Goal: Information Seeking & Learning: Learn about a topic

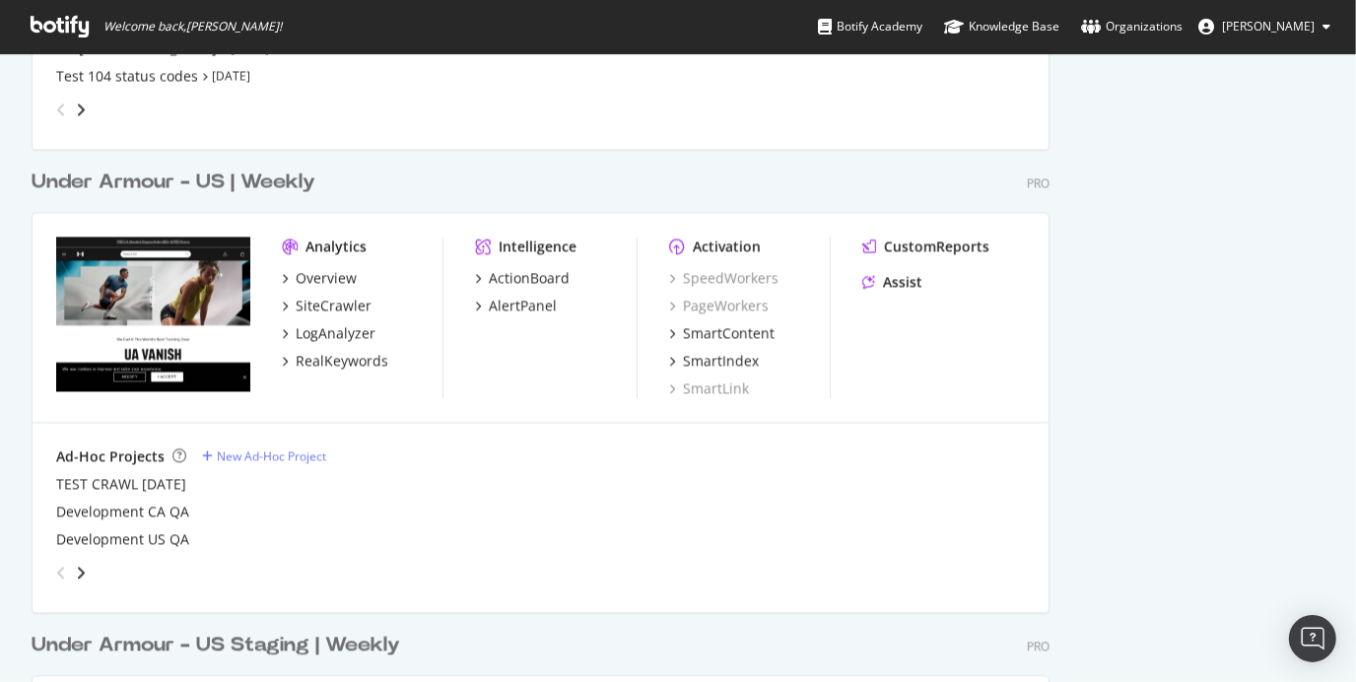
scroll to position [2978, 0]
click at [281, 191] on div "Under Armour - US | Weekly" at bounding box center [174, 183] width 284 height 29
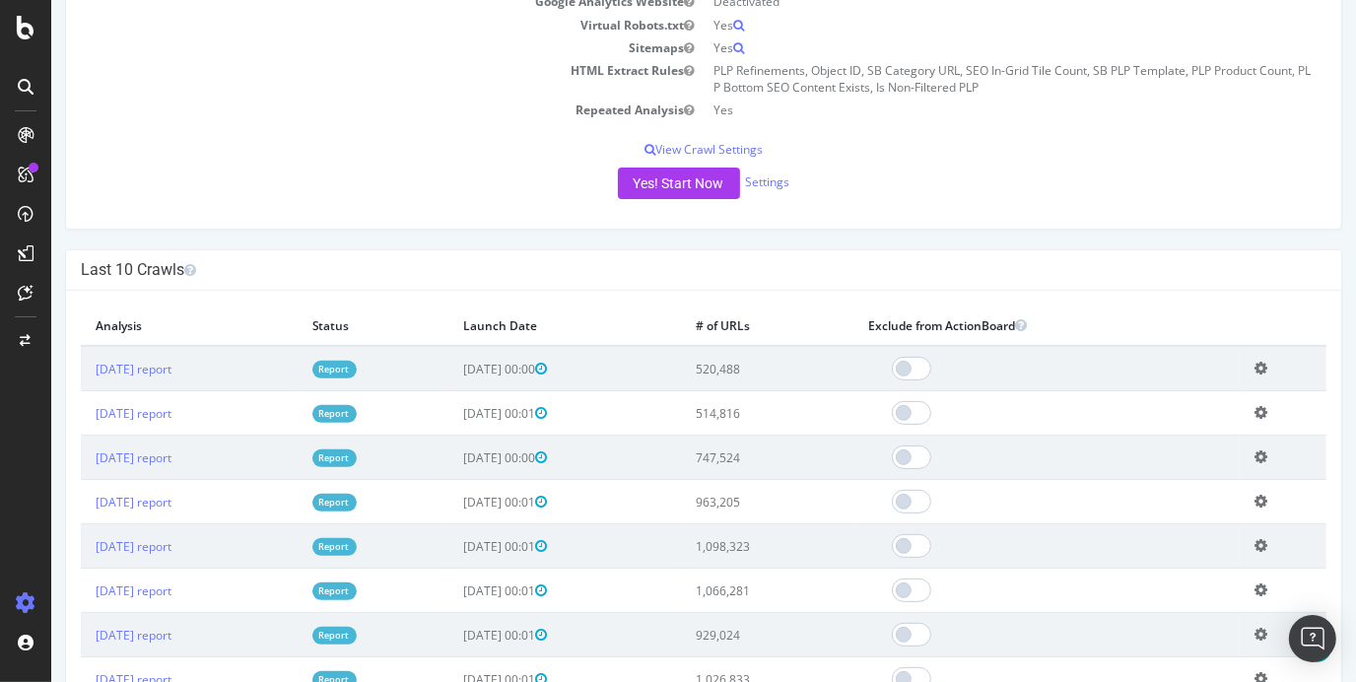
scroll to position [388, 0]
click at [25, 139] on icon at bounding box center [26, 135] width 16 height 16
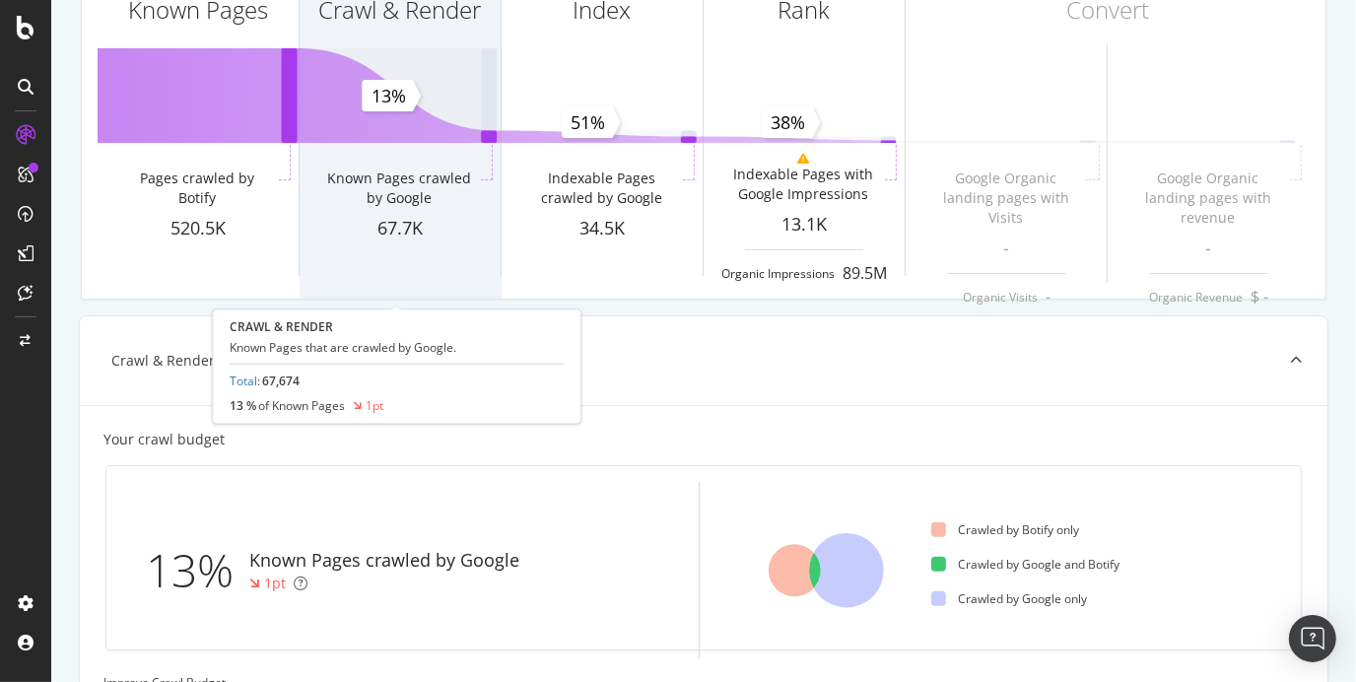
scroll to position [216, 0]
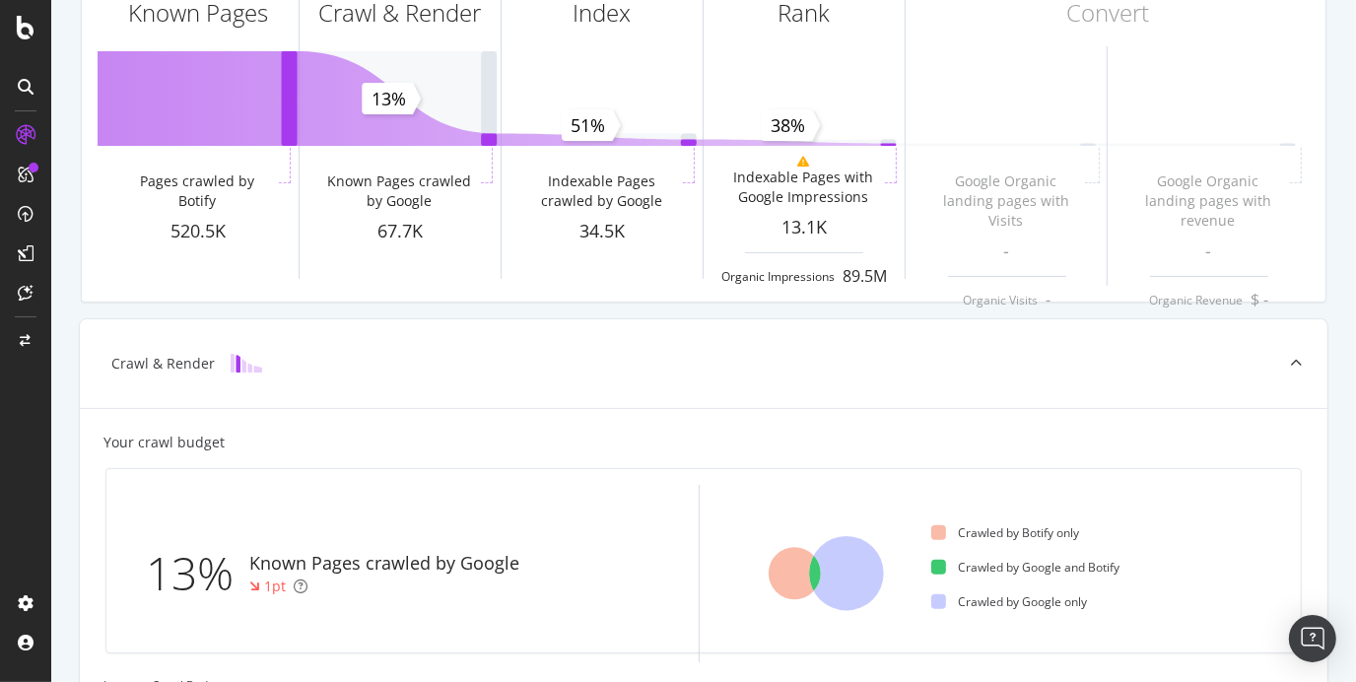
click at [25, 179] on icon at bounding box center [26, 175] width 16 height 16
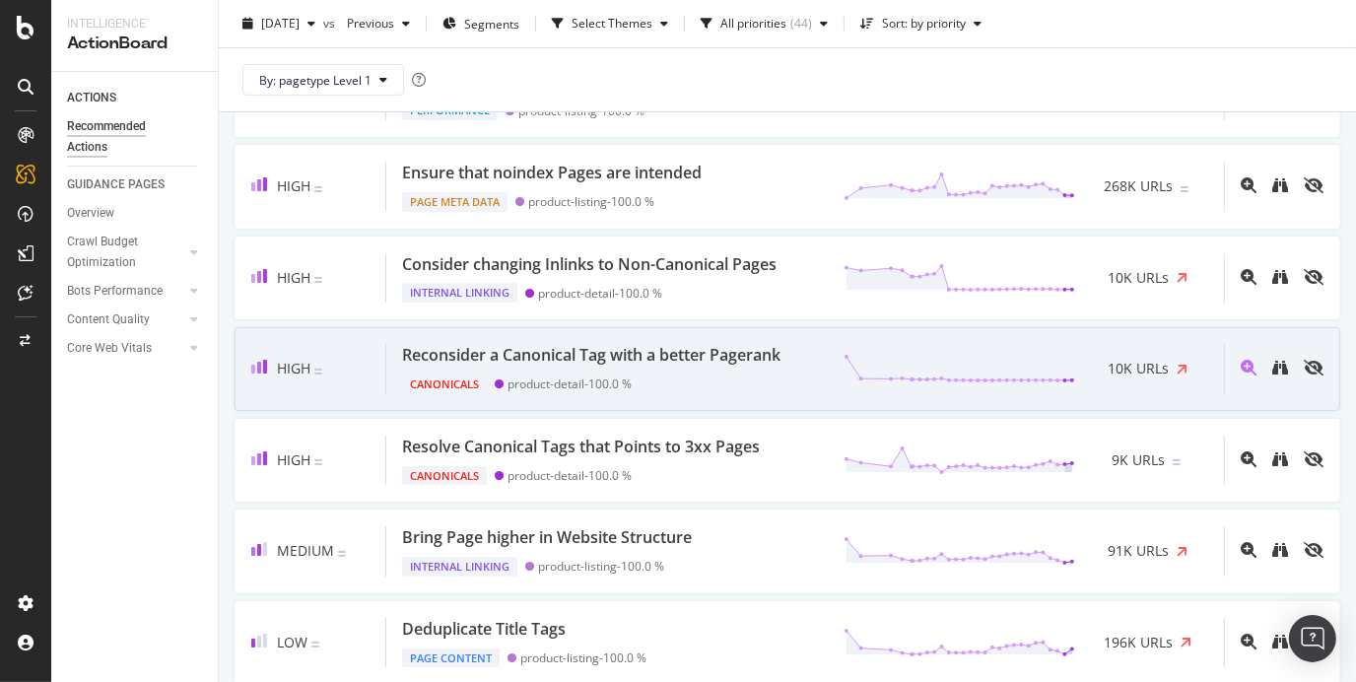
scroll to position [540, 0]
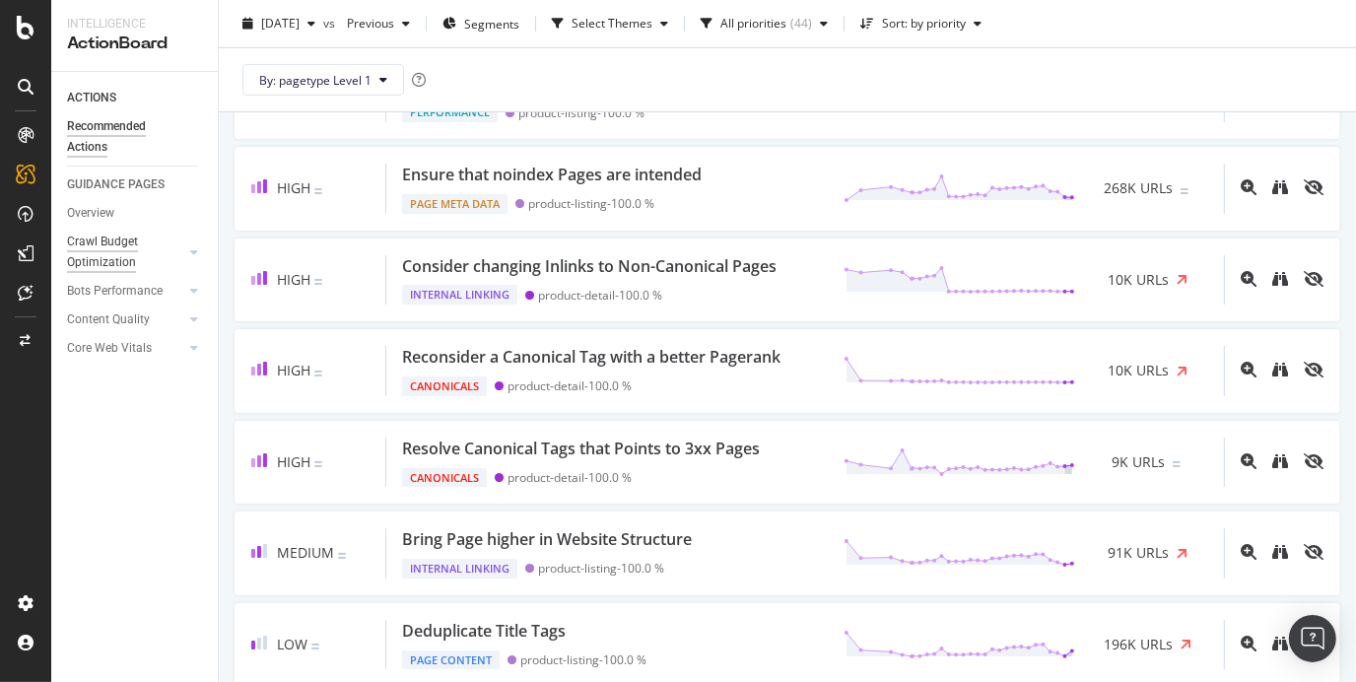
click at [95, 234] on div "Crawl Budget Optimization" at bounding box center [118, 252] width 103 height 41
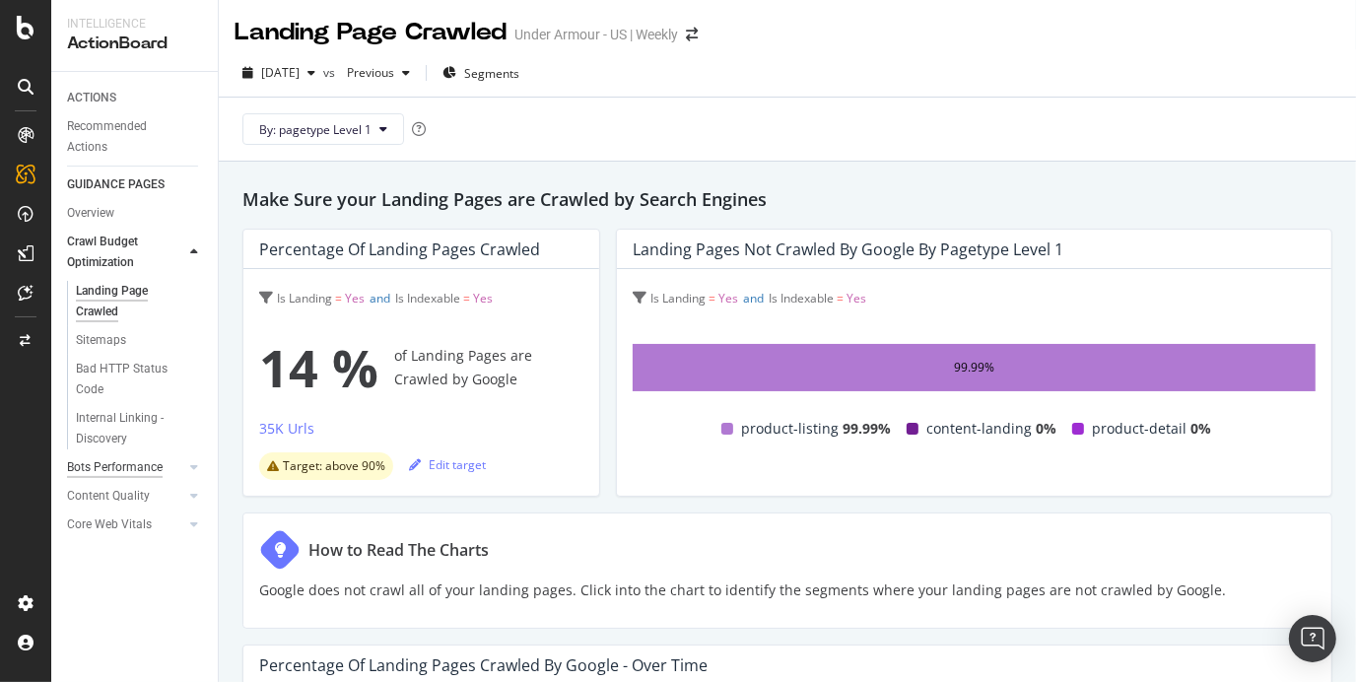
click at [107, 461] on div "Bots Performance" at bounding box center [115, 467] width 96 height 21
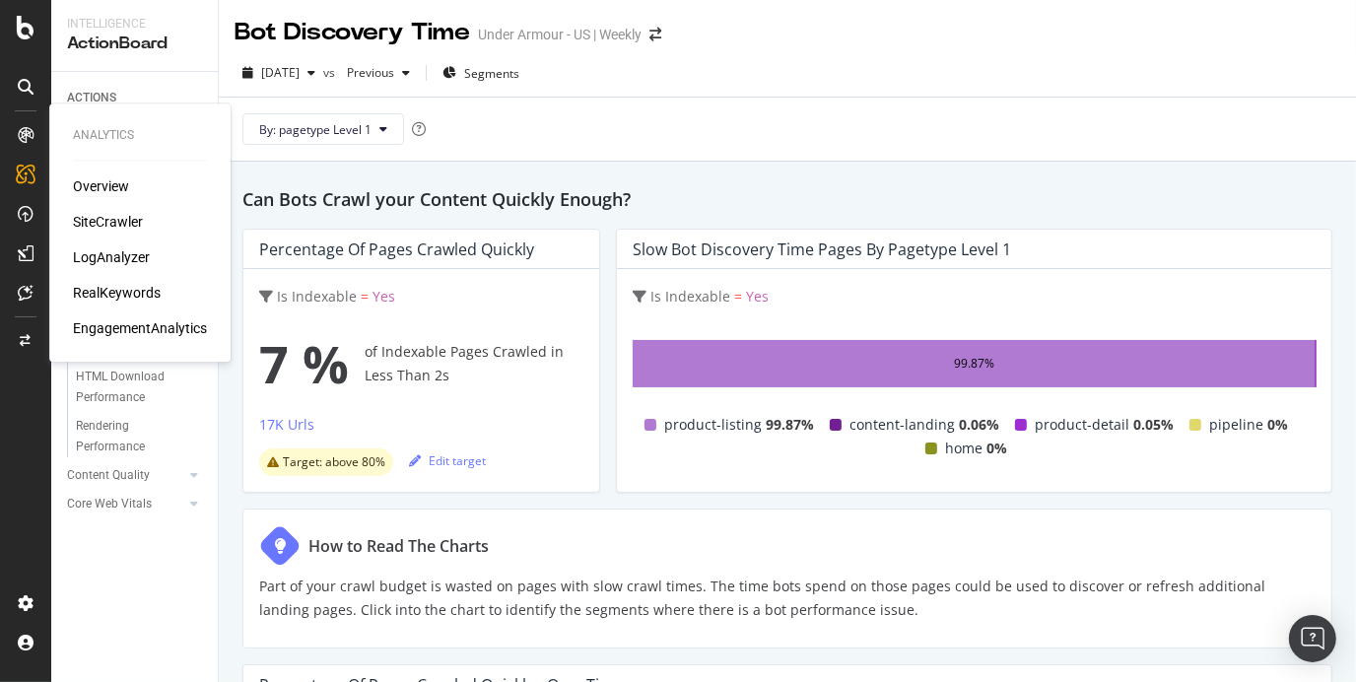
click at [109, 186] on div "Overview" at bounding box center [101, 186] width 56 height 20
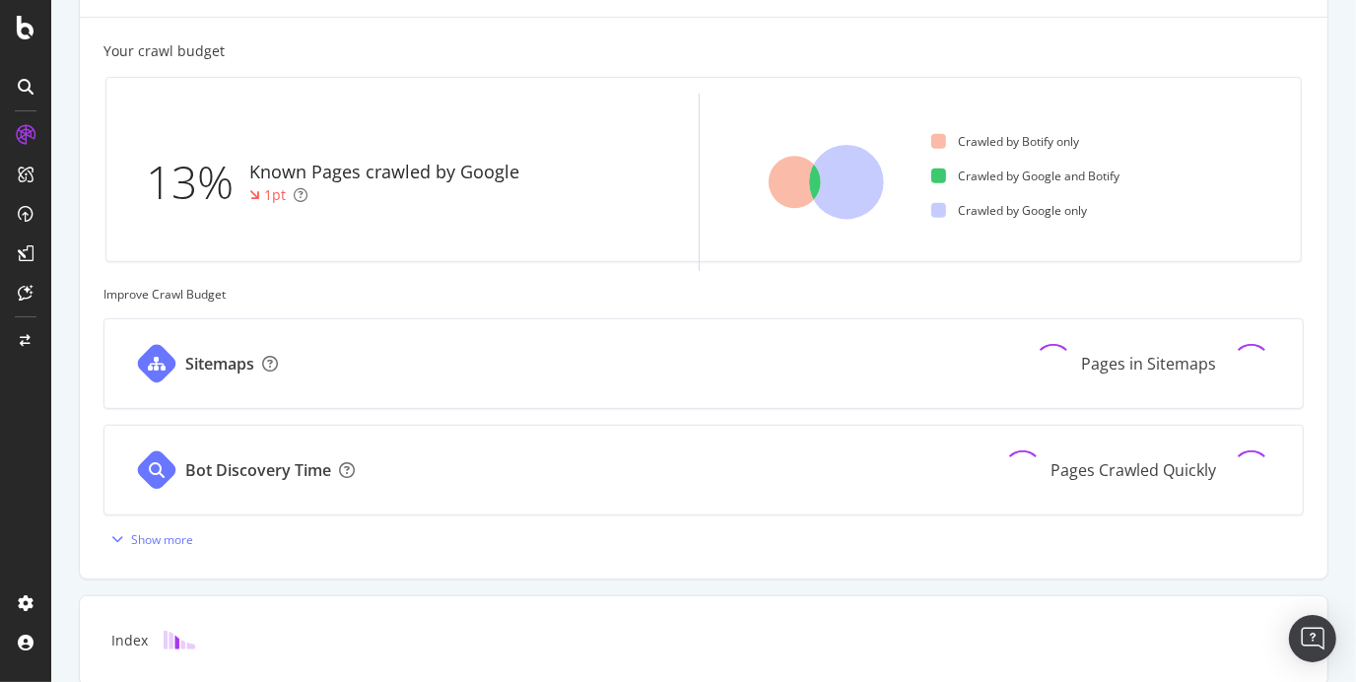
scroll to position [798, 0]
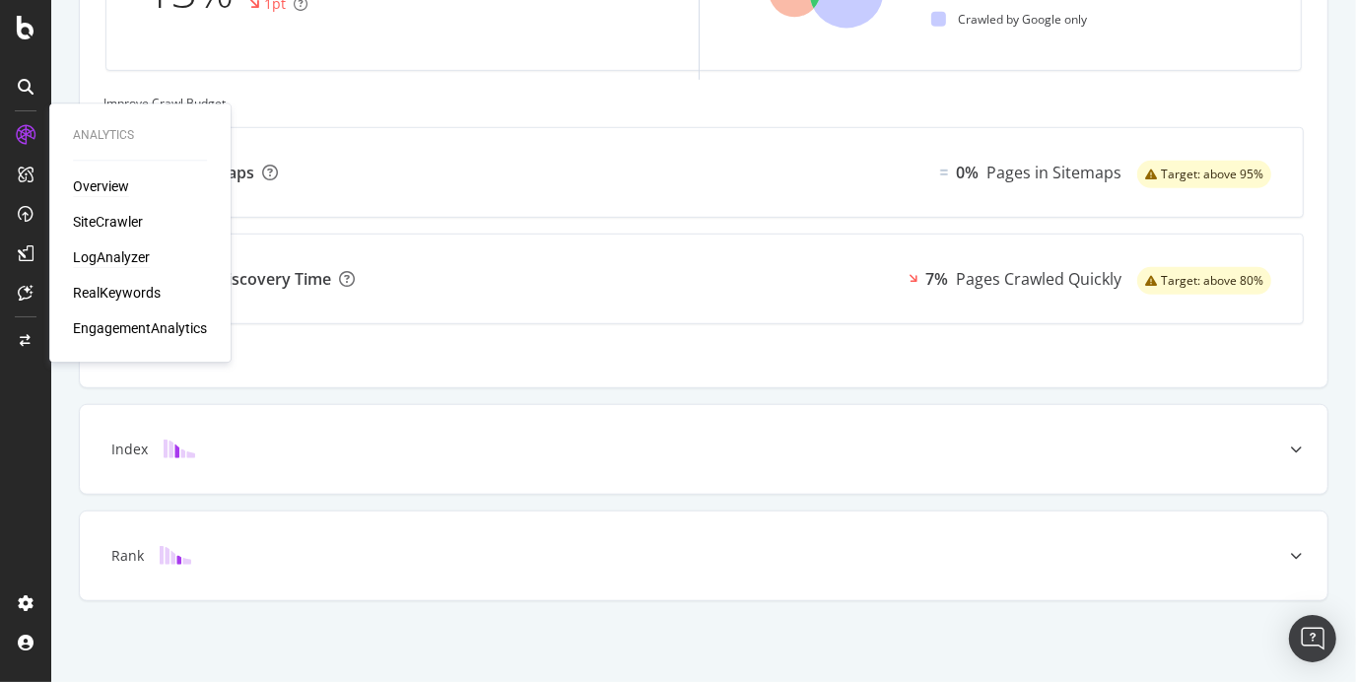
click at [130, 256] on div "LogAnalyzer" at bounding box center [111, 257] width 77 height 20
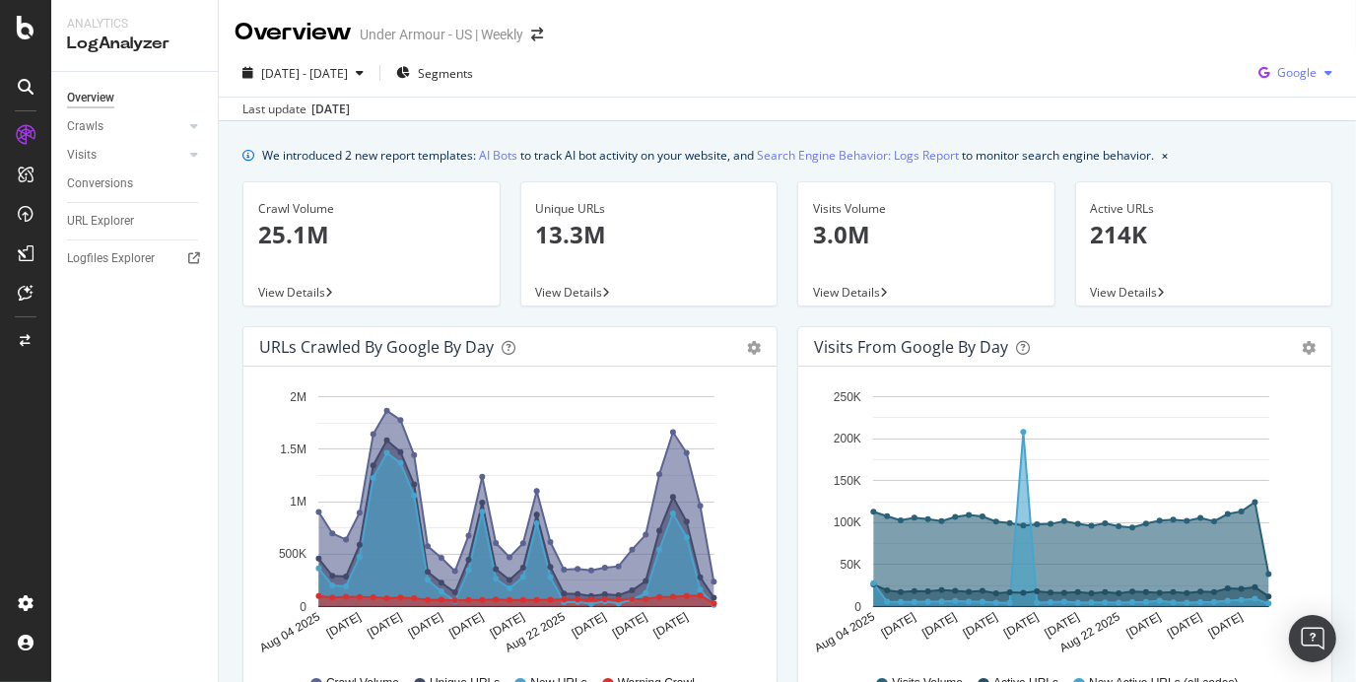
click at [1299, 72] on span "Google" at bounding box center [1296, 72] width 39 height 17
click at [1272, 172] on div "OpenAI" at bounding box center [1281, 185] width 136 height 29
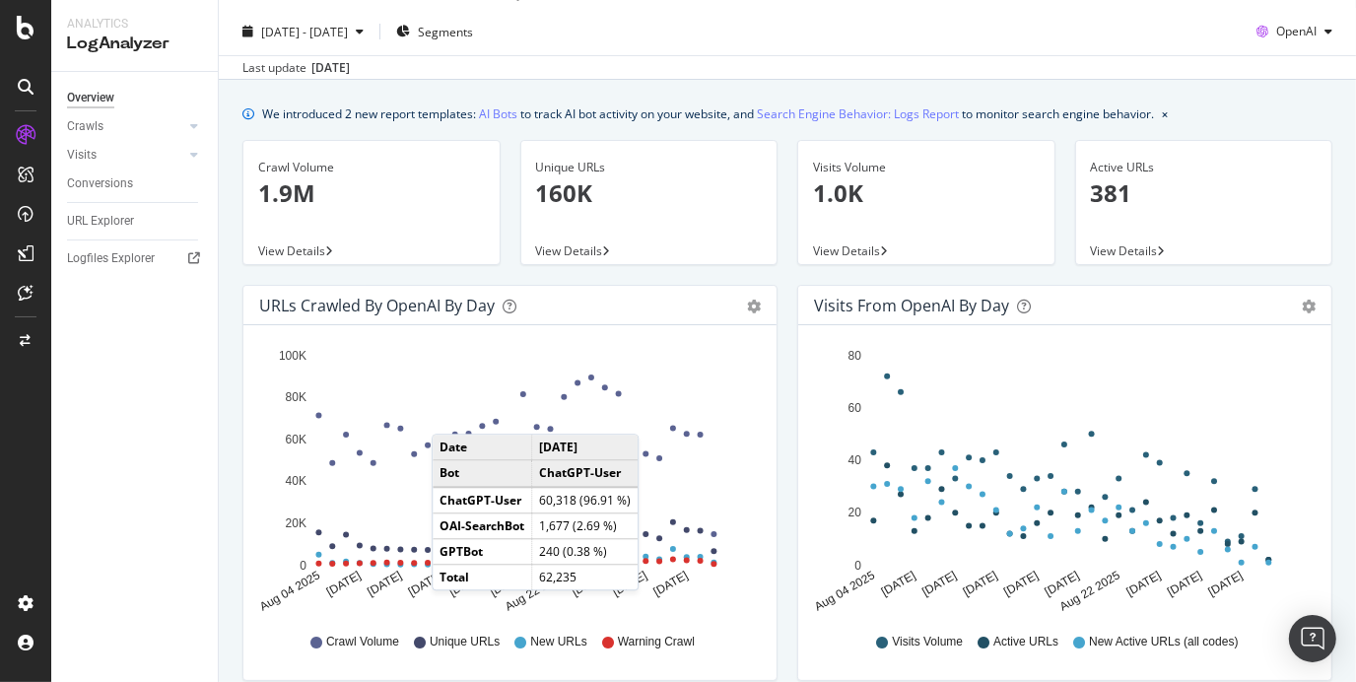
scroll to position [22, 0]
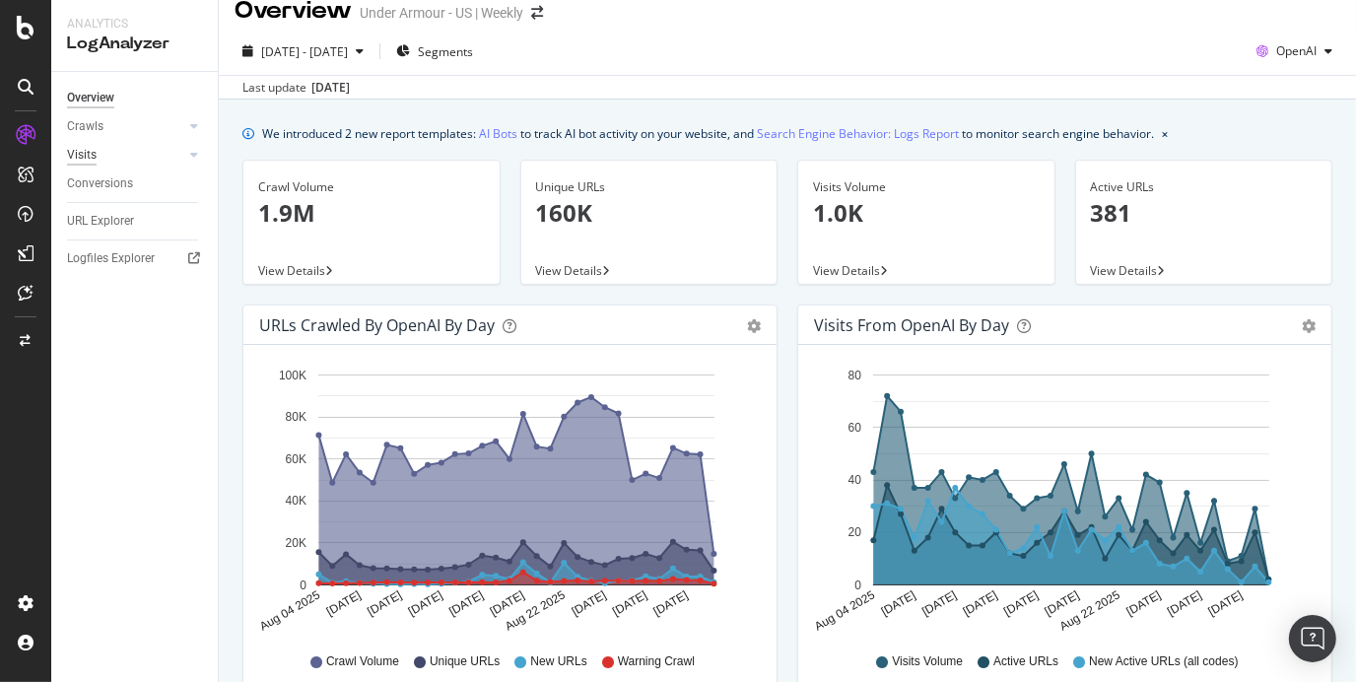
click at [93, 152] on div "Visits" at bounding box center [82, 155] width 30 height 21
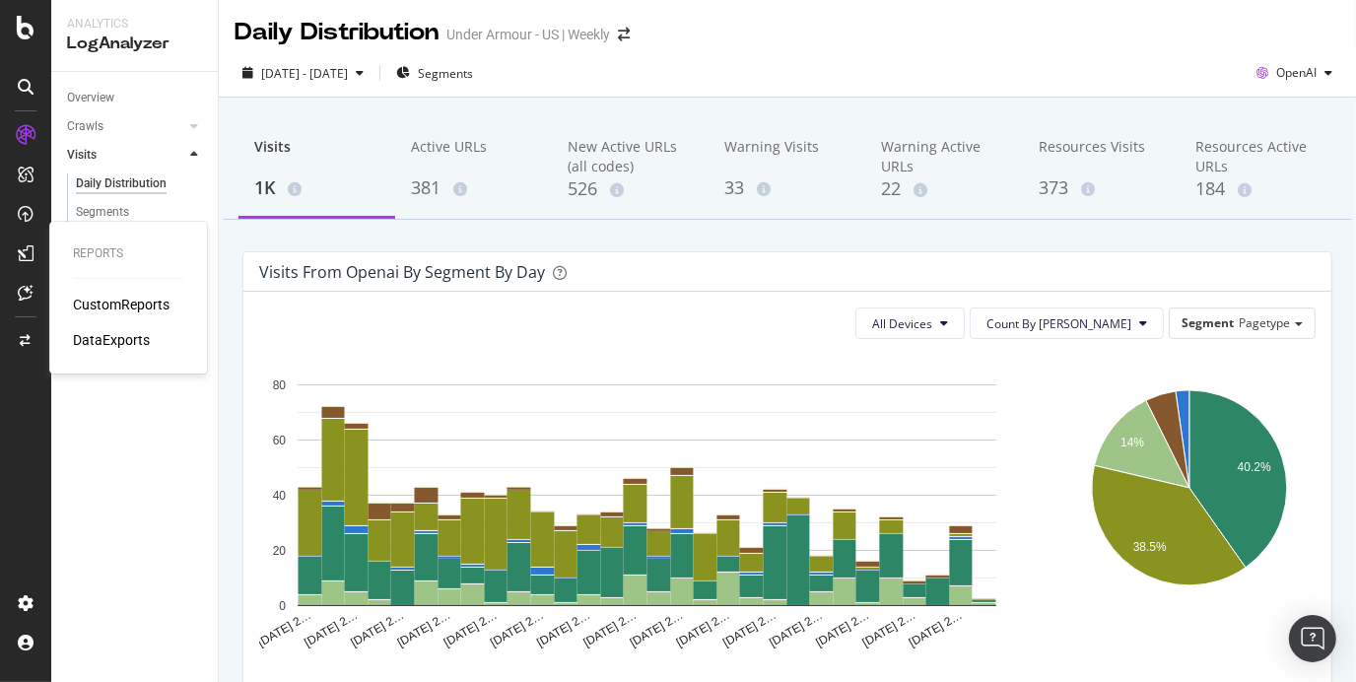
click at [114, 310] on div "CustomReports" at bounding box center [121, 305] width 97 height 20
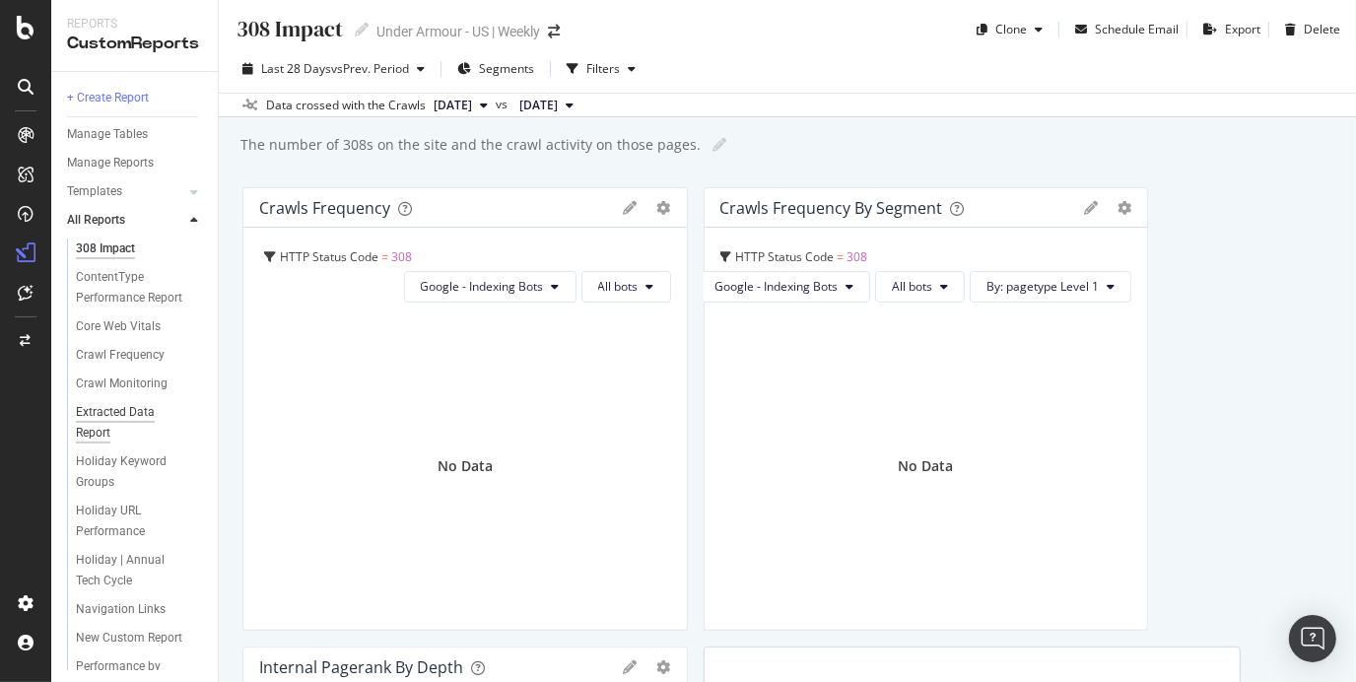
scroll to position [418, 0]
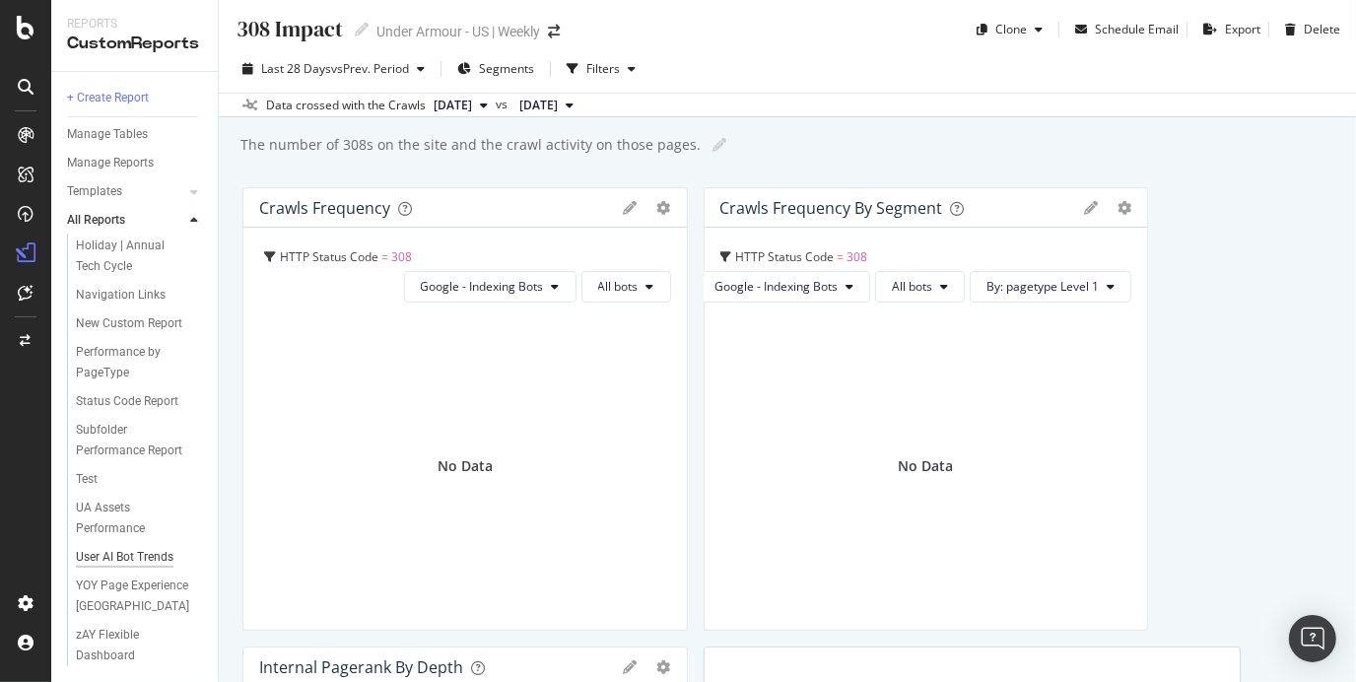
click at [124, 547] on div "User AI Bot Trends" at bounding box center [125, 557] width 98 height 21
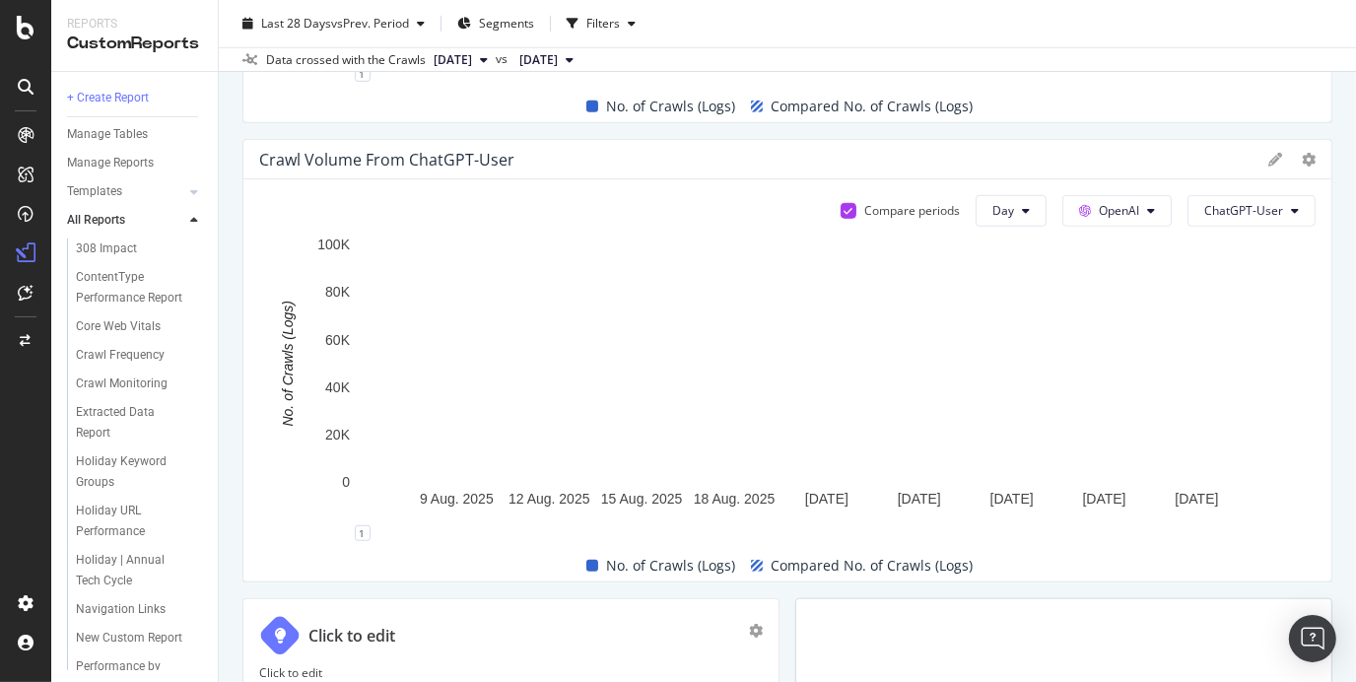
scroll to position [981, 0]
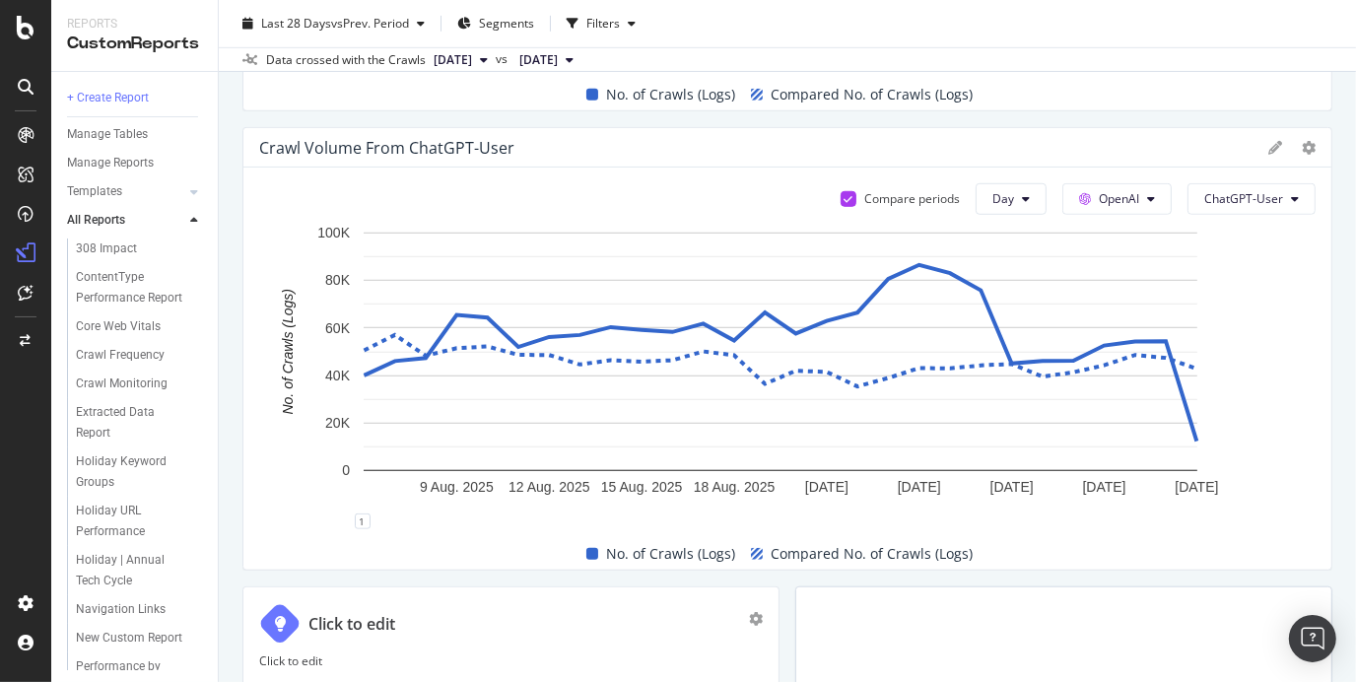
click at [496, 48] on button "[DATE]" at bounding box center [461, 60] width 70 height 24
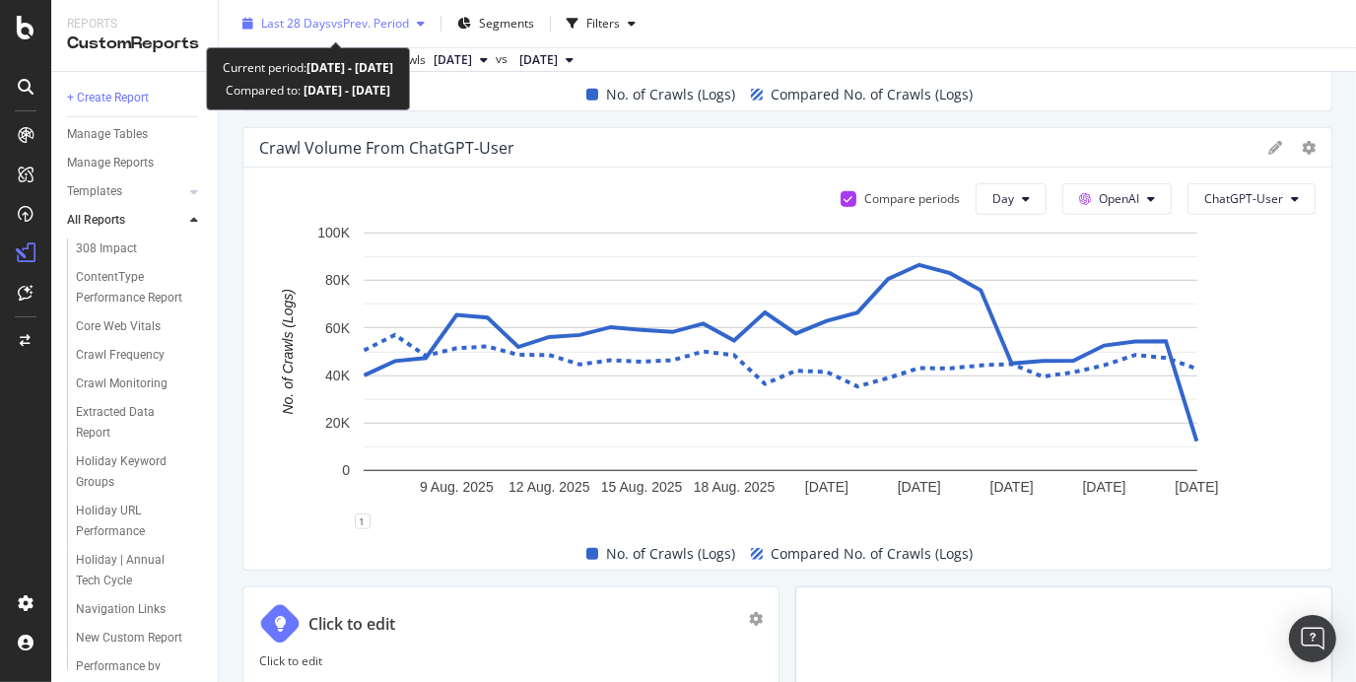
click at [356, 16] on span "vs Prev. Period" at bounding box center [370, 23] width 78 height 17
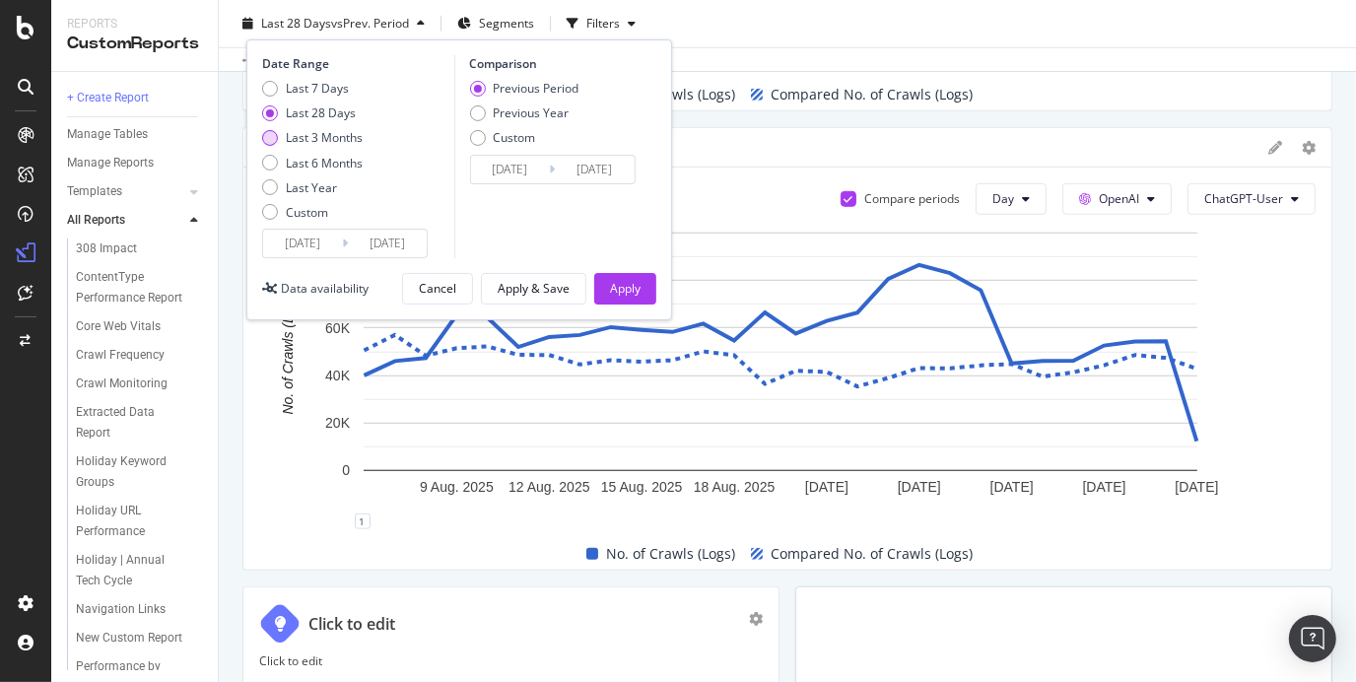
click at [325, 144] on div "Last 3 Months" at bounding box center [324, 138] width 77 height 17
type input "[DATE]"
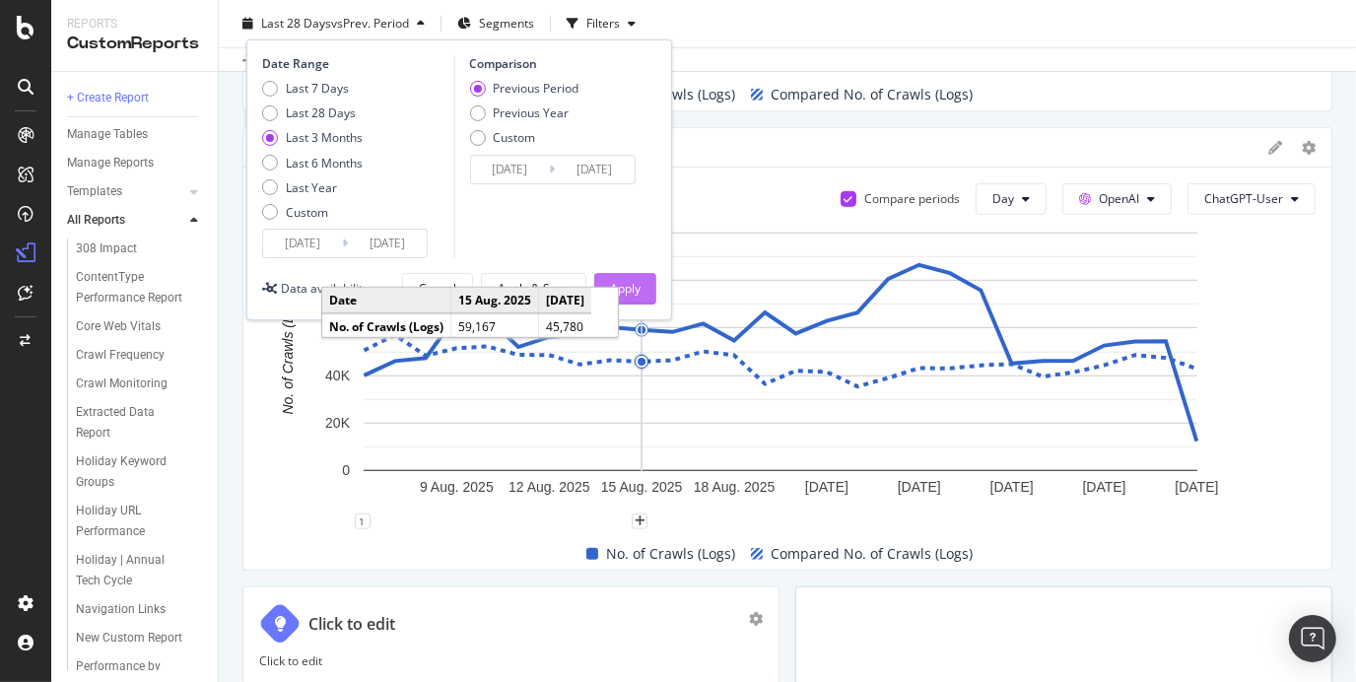
click at [625, 283] on div "Apply" at bounding box center [625, 289] width 31 height 17
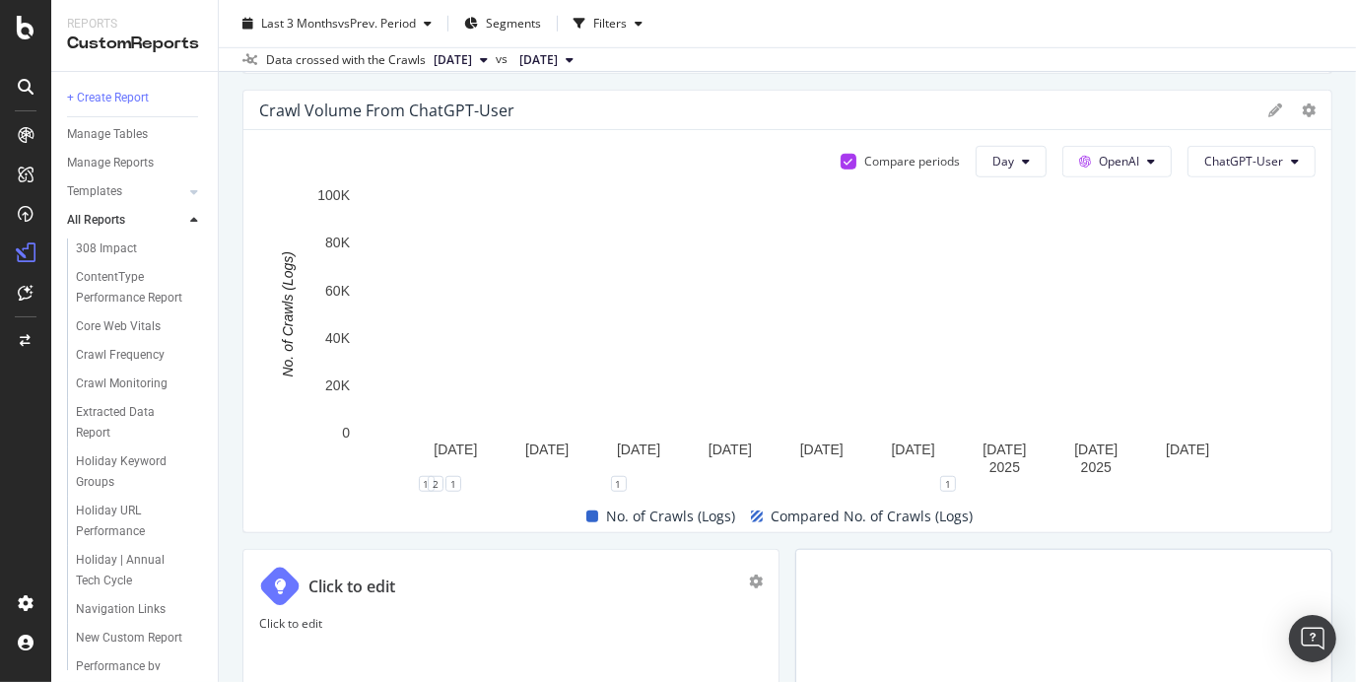
scroll to position [1018, 0]
